Goal: Information Seeking & Learning: Learn about a topic

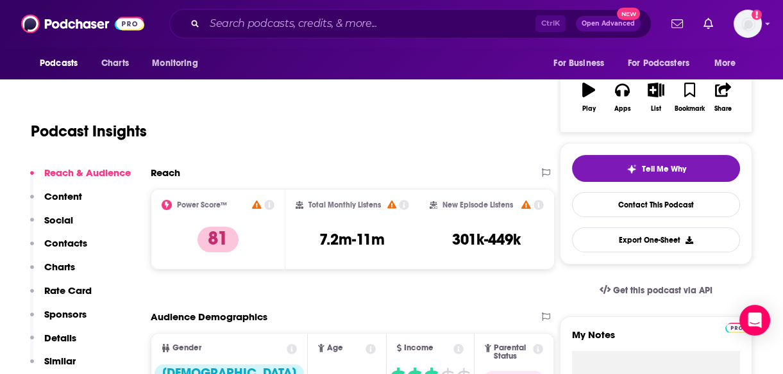
click at [320, 33] on div "Ctrl K Open Advanced New" at bounding box center [410, 23] width 482 height 29
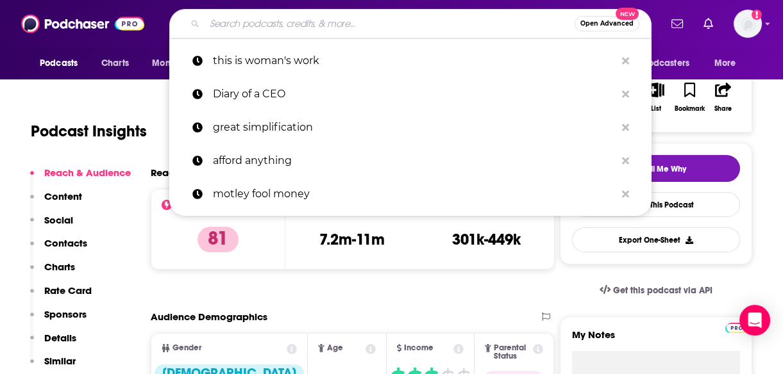
click at [315, 26] on input "Search podcasts, credits, & more..." at bounding box center [389, 23] width 370 height 21
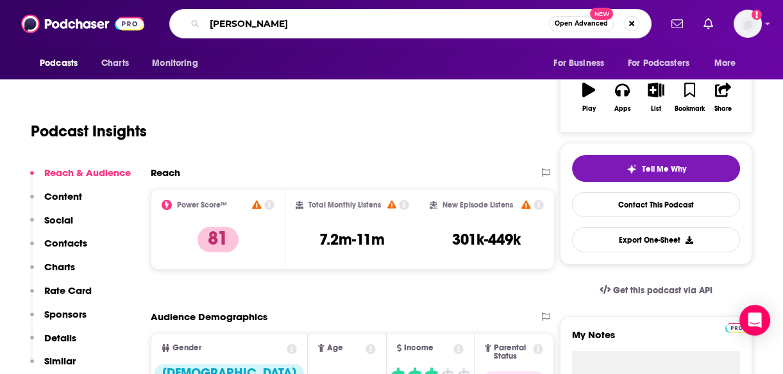
type input "[PERSON_NAME]"
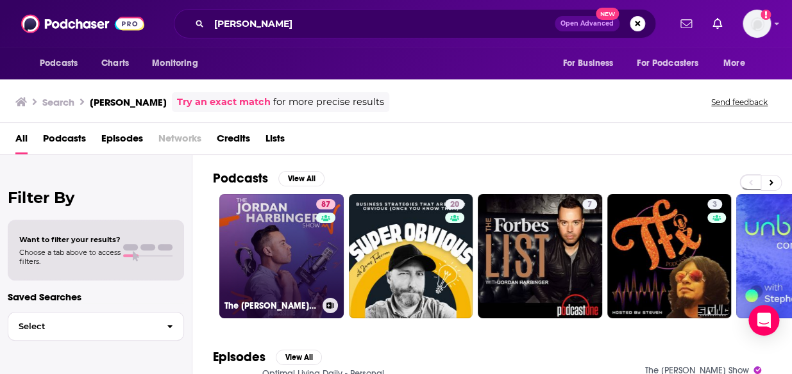
click at [268, 274] on link "87 The [PERSON_NAME] Show" at bounding box center [281, 256] width 124 height 124
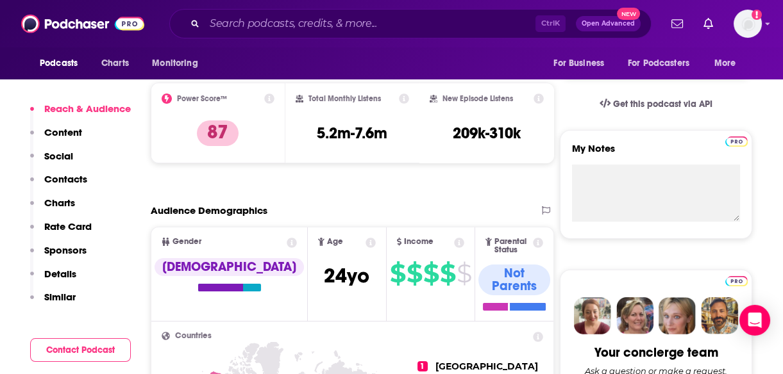
scroll to position [381, 0]
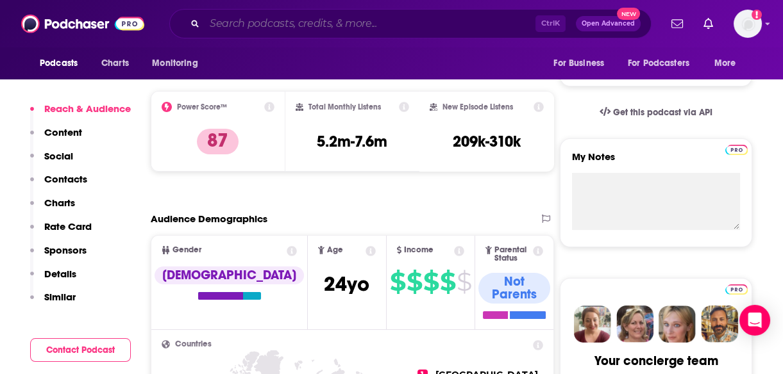
click at [281, 21] on input "Search podcasts, credits, & more..." at bounding box center [369, 23] width 331 height 21
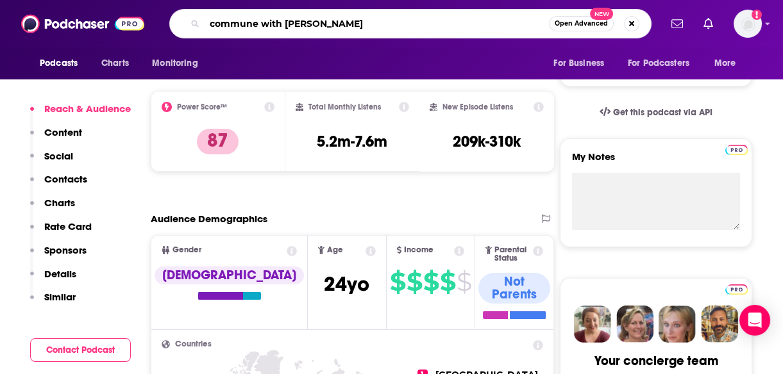
type input "commune with [PERSON_NAME]"
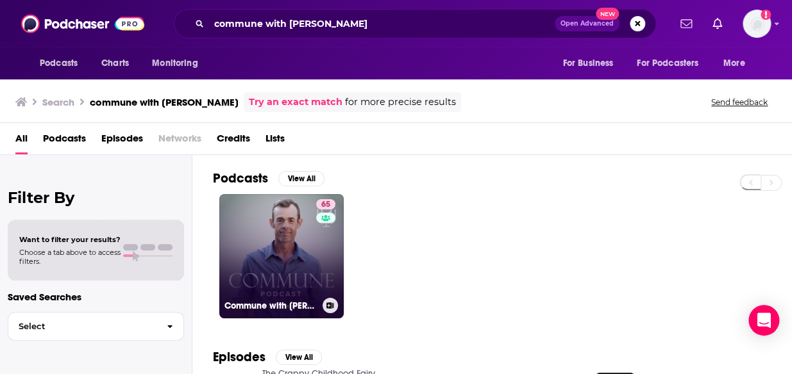
click at [267, 222] on link "65 Commune with [PERSON_NAME]" at bounding box center [281, 256] width 124 height 124
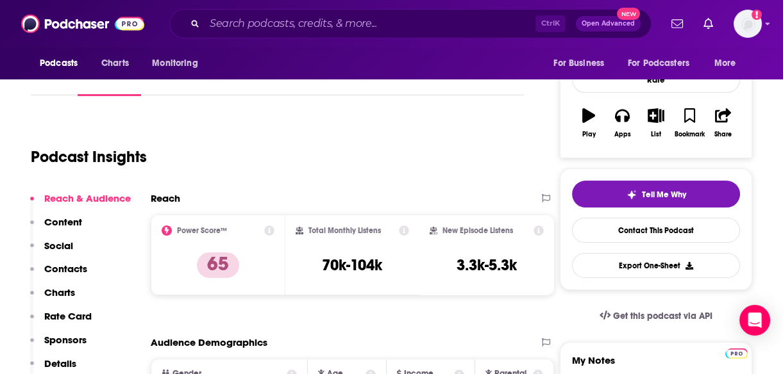
scroll to position [165, 0]
